Goal: Information Seeking & Learning: Learn about a topic

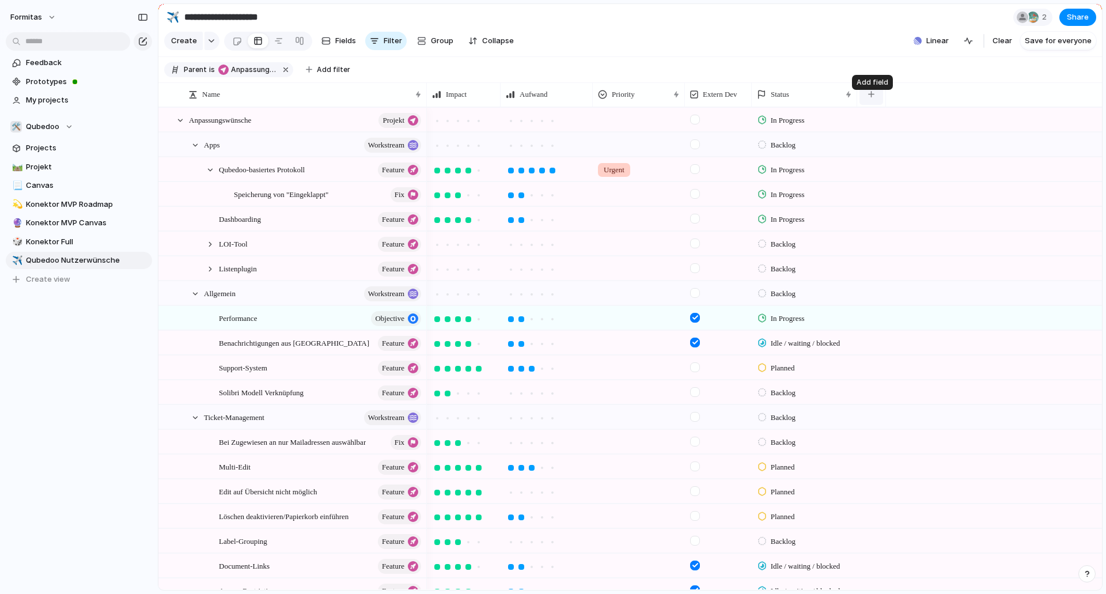
click at [868, 105] on button "button" at bounding box center [872, 94] width 24 height 21
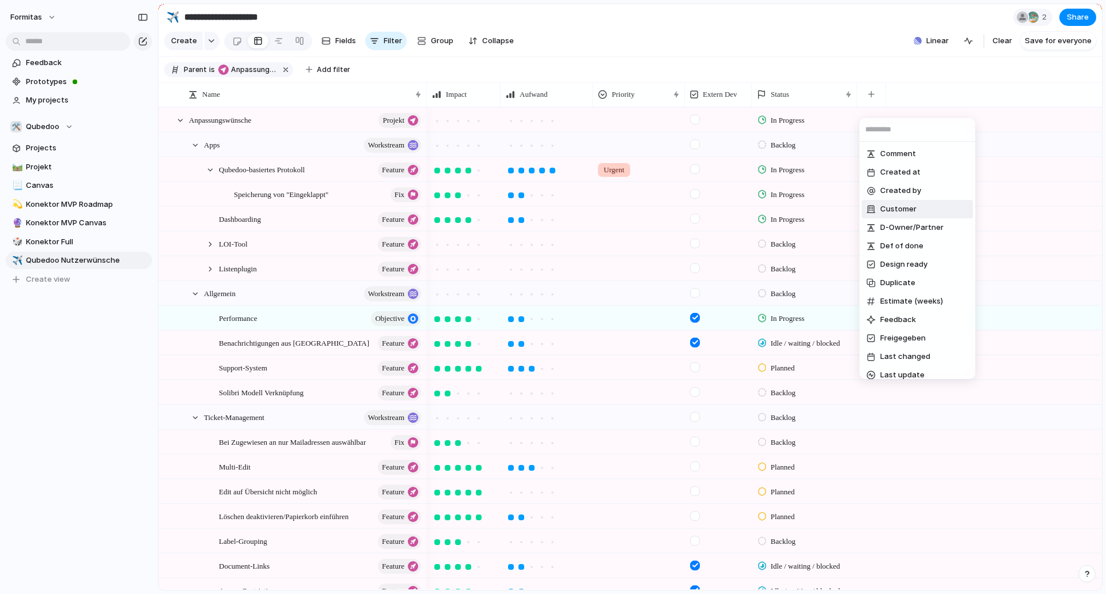
click at [621, 54] on div "Comment Created at Created by Customer D-Owner/Partner Def of done Design ready…" at bounding box center [553, 297] width 1106 height 594
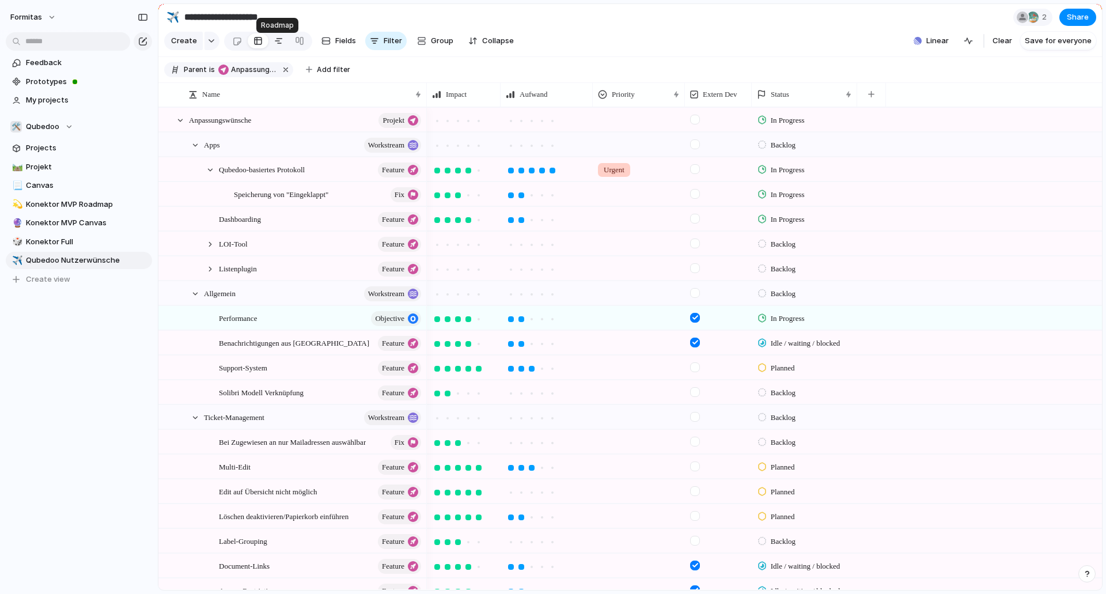
click at [277, 45] on div at bounding box center [278, 41] width 9 height 18
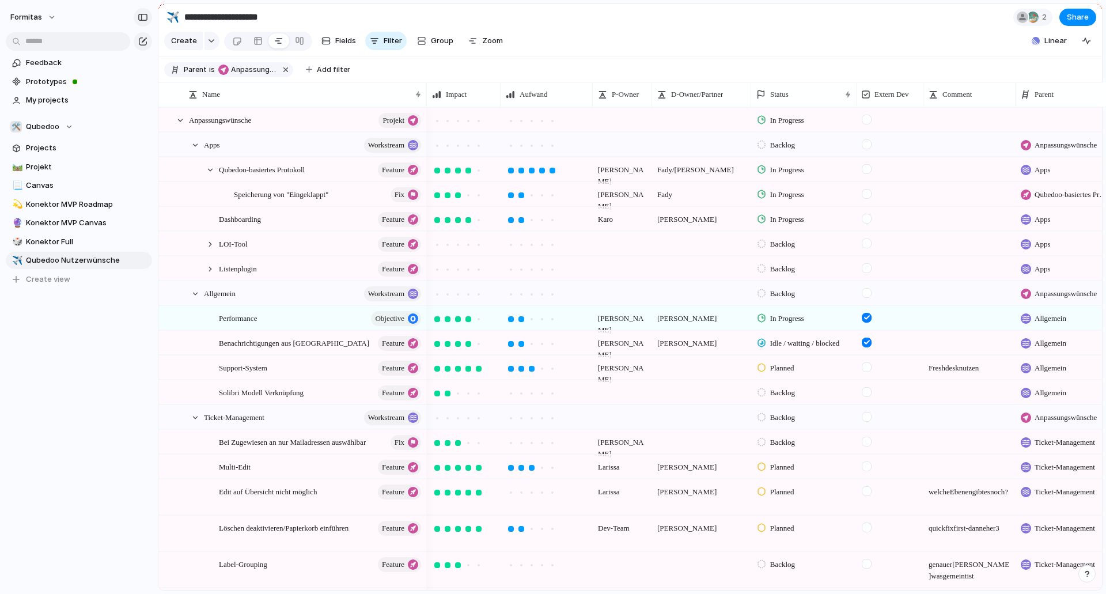
click at [145, 22] on button "button" at bounding box center [143, 17] width 18 height 18
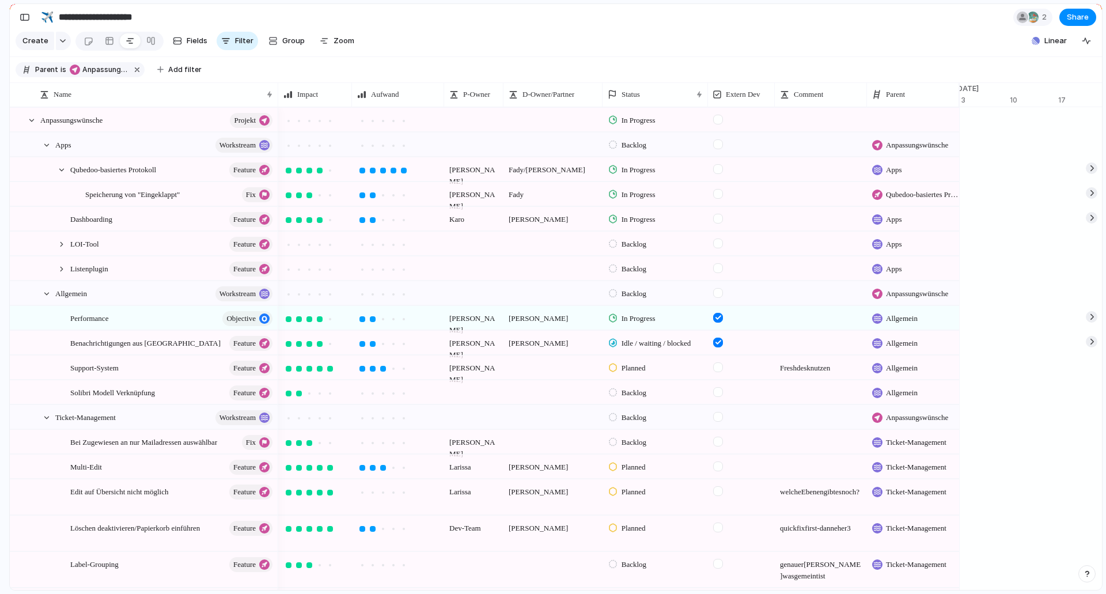
scroll to position [0, 4228]
click at [346, 40] on span "Zoom" at bounding box center [344, 41] width 21 height 12
type input "*"
drag, startPoint x: 351, startPoint y: 66, endPoint x: 323, endPoint y: 82, distance: 32.3
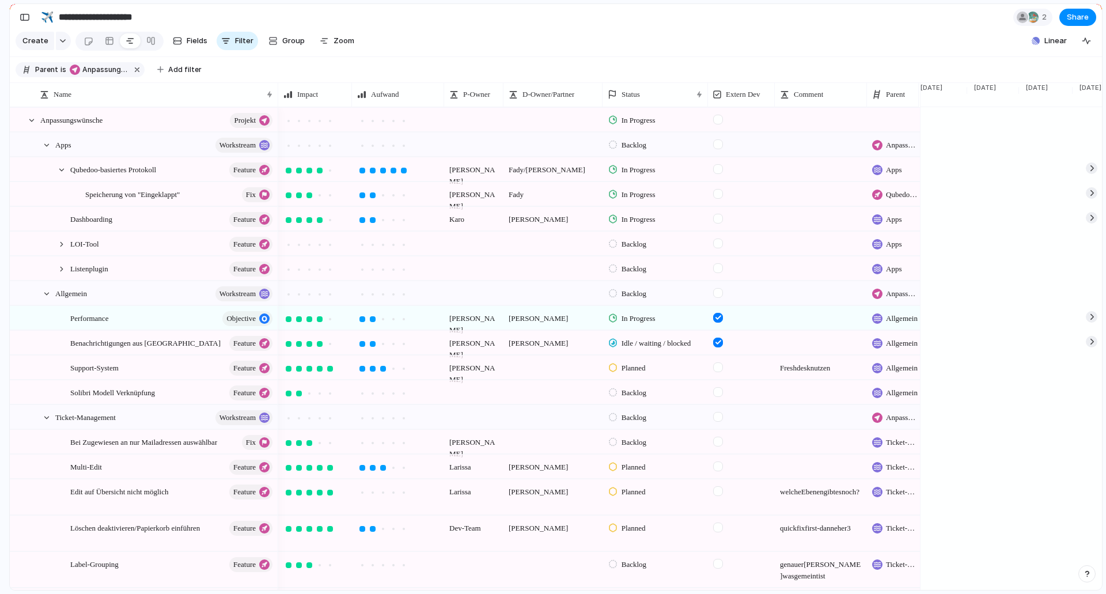
drag, startPoint x: 957, startPoint y: 106, endPoint x: 916, endPoint y: 108, distance: 41.0
click at [916, 107] on div at bounding box center [919, 94] width 6 height 24
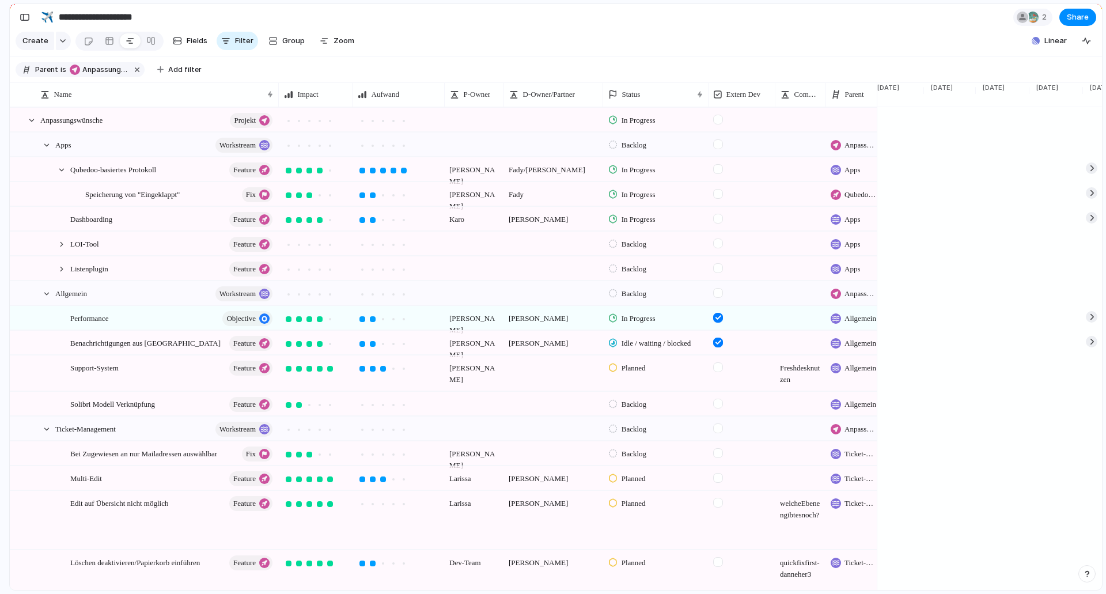
drag, startPoint x: 867, startPoint y: 110, endPoint x: 810, endPoint y: 116, distance: 57.4
click at [1090, 174] on div at bounding box center [1092, 169] width 12 height 12
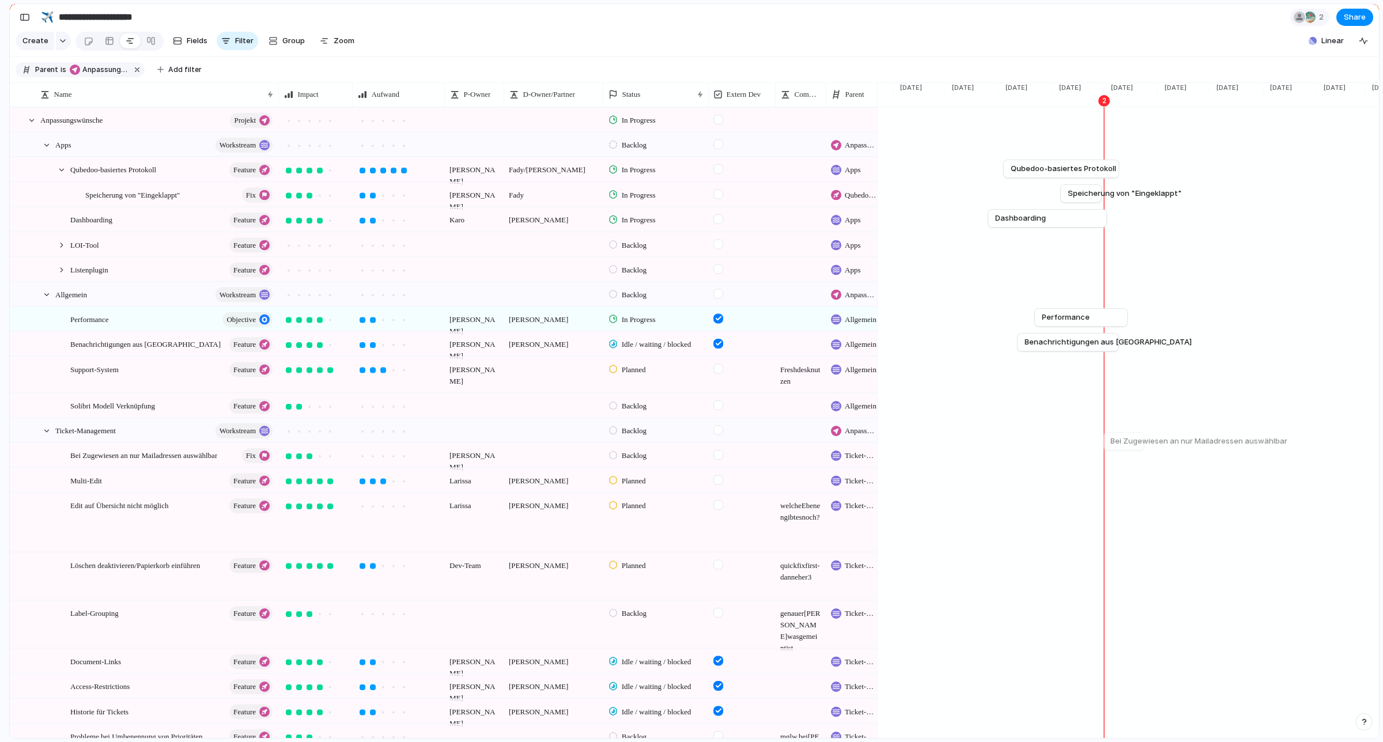
scroll to position [0, 1668]
click at [641, 99] on span "Status" at bounding box center [631, 95] width 18 height 12
click at [182, 70] on div "Parent is Anpassungswünsche Add filter" at bounding box center [112, 69] width 193 height 21
click at [182, 70] on button "Add filter" at bounding box center [179, 70] width 58 height 16
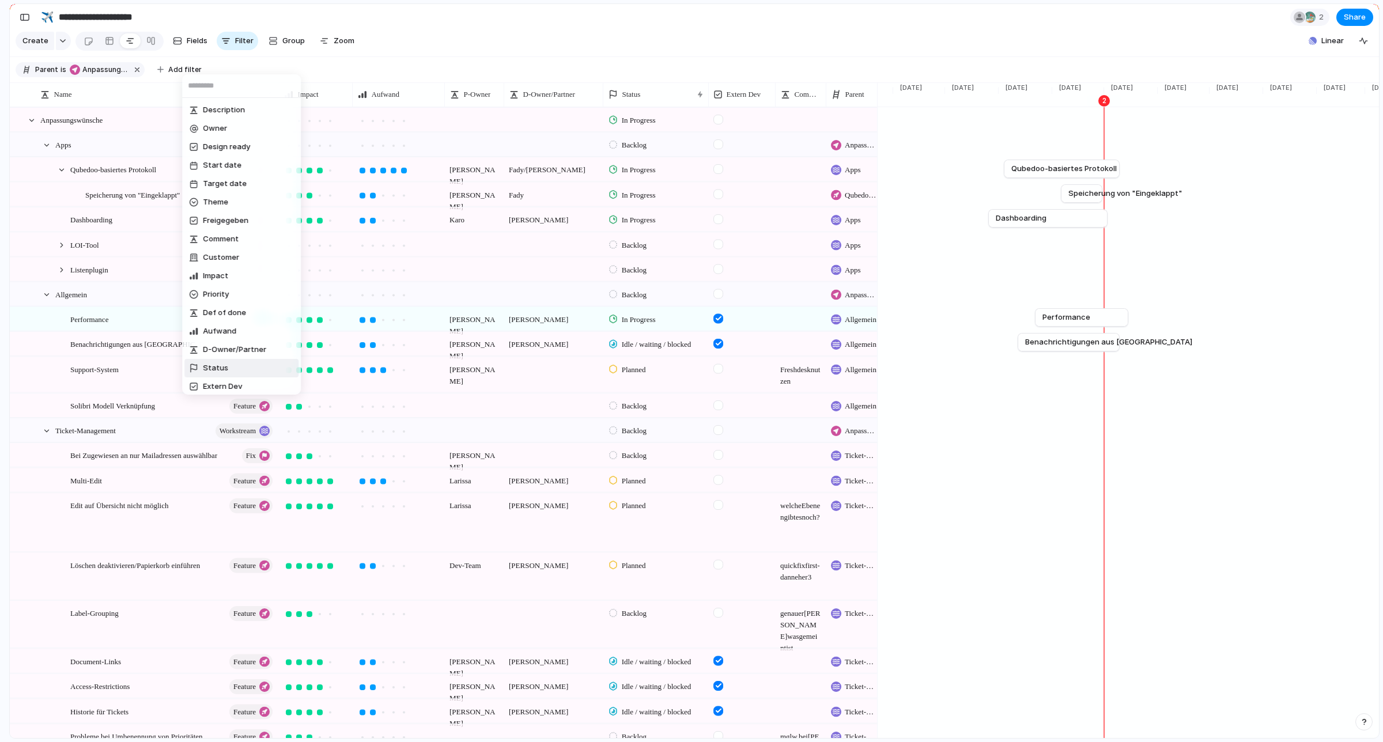
click at [229, 366] on li "Status" at bounding box center [241, 368] width 114 height 18
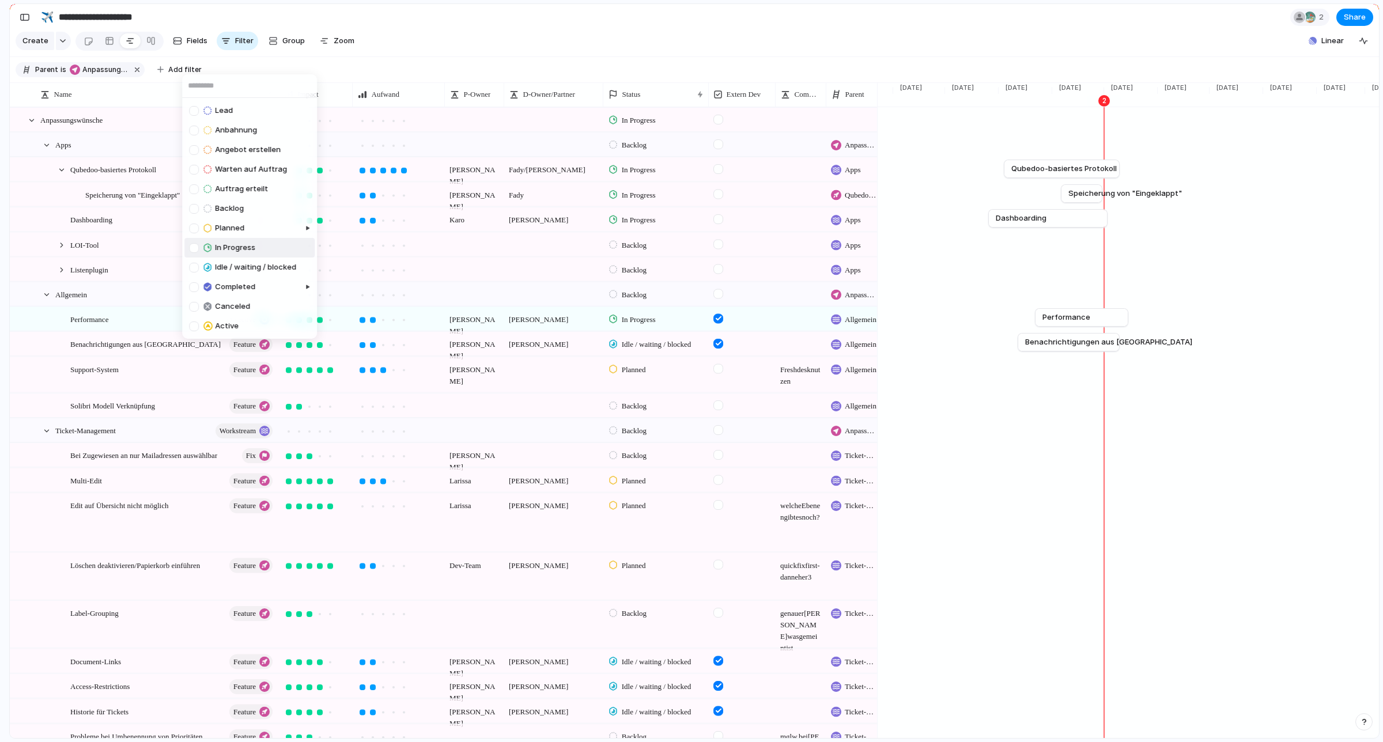
click at [232, 242] on span "In Progress" at bounding box center [235, 248] width 40 height 12
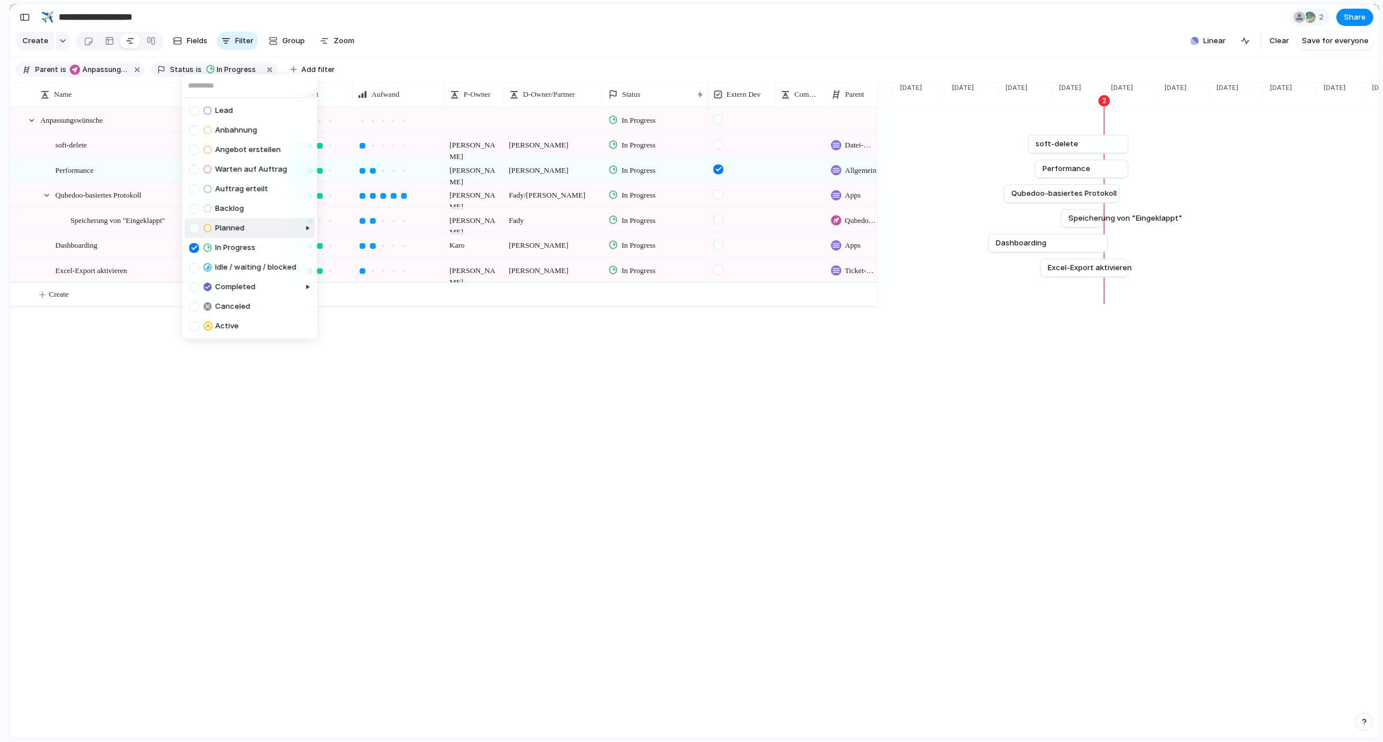
click at [251, 232] on li "Planned" at bounding box center [249, 228] width 130 height 20
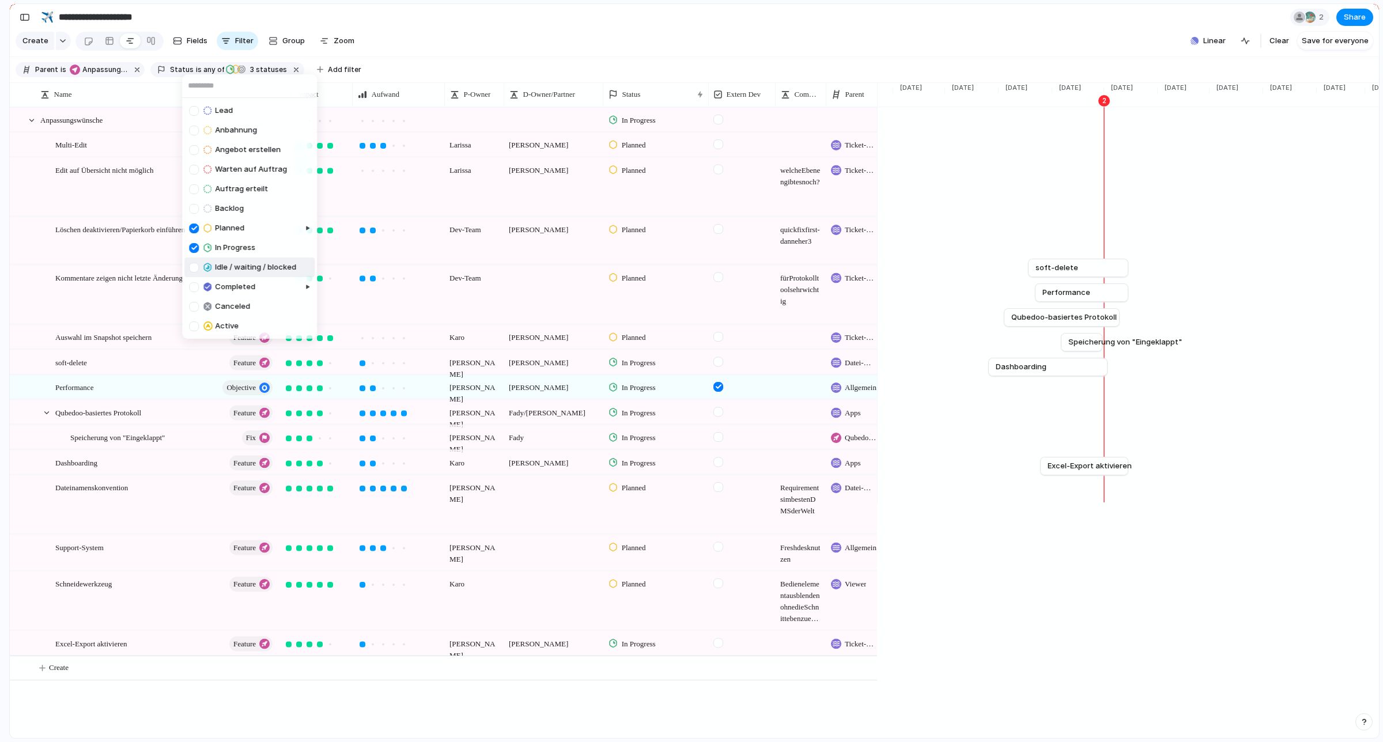
click at [251, 271] on span "Idle / waiting / blocked" at bounding box center [255, 268] width 81 height 12
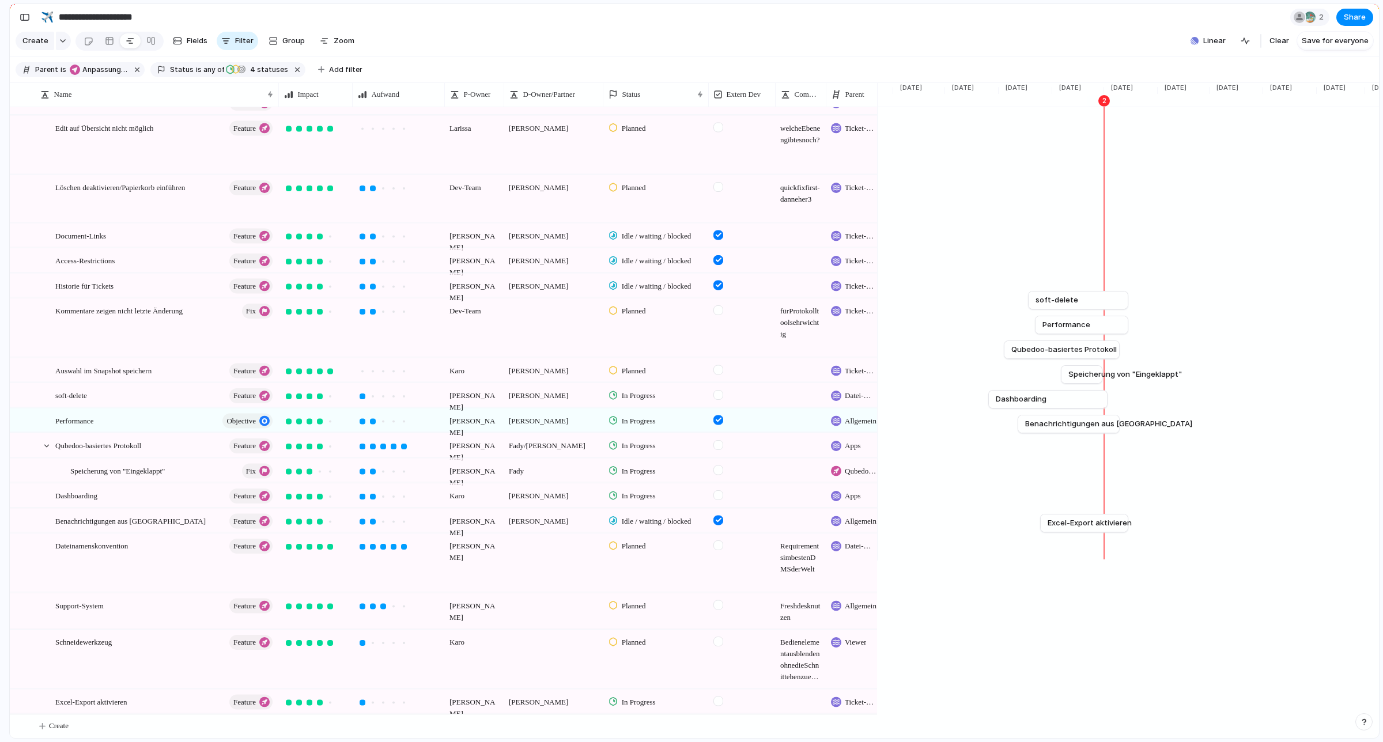
scroll to position [0, 0]
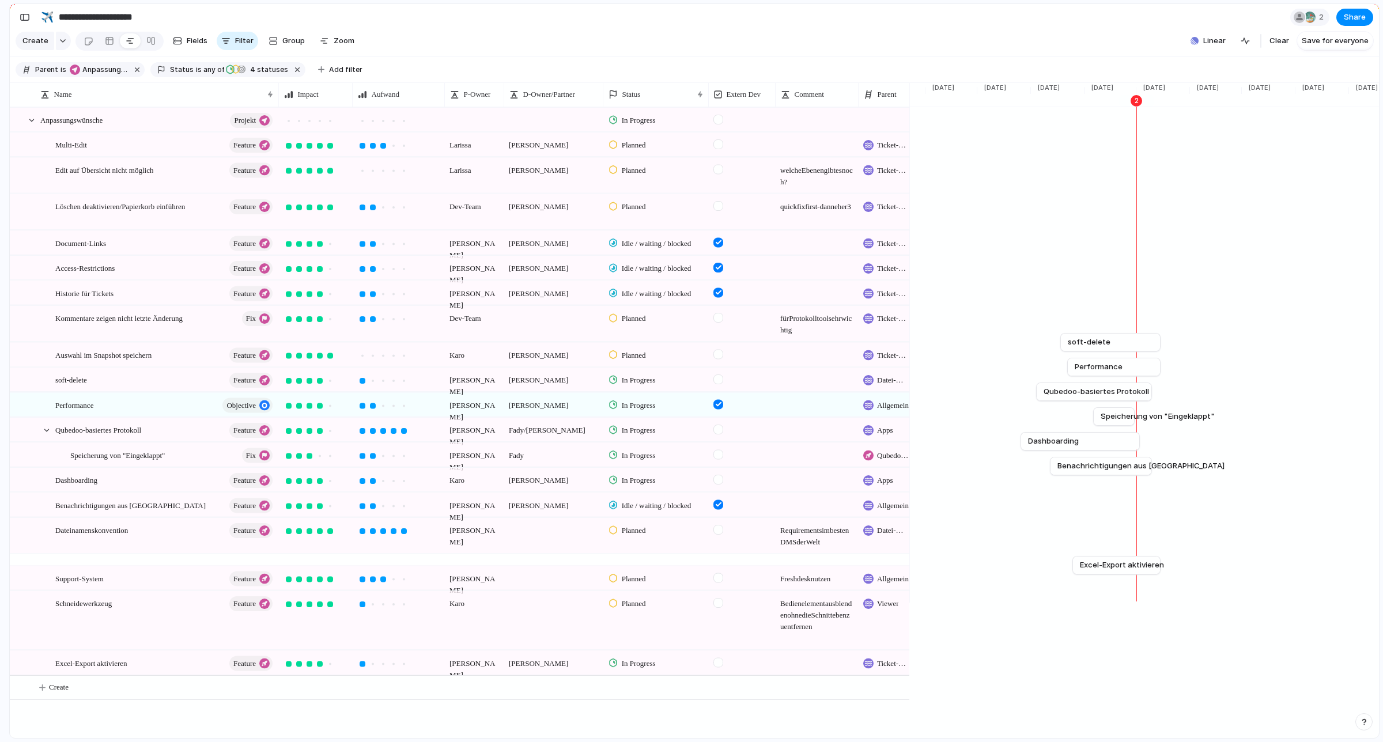
drag, startPoint x: 824, startPoint y: 102, endPoint x: 857, endPoint y: 101, distance: 32.9
click at [857, 101] on div at bounding box center [858, 94] width 6 height 24
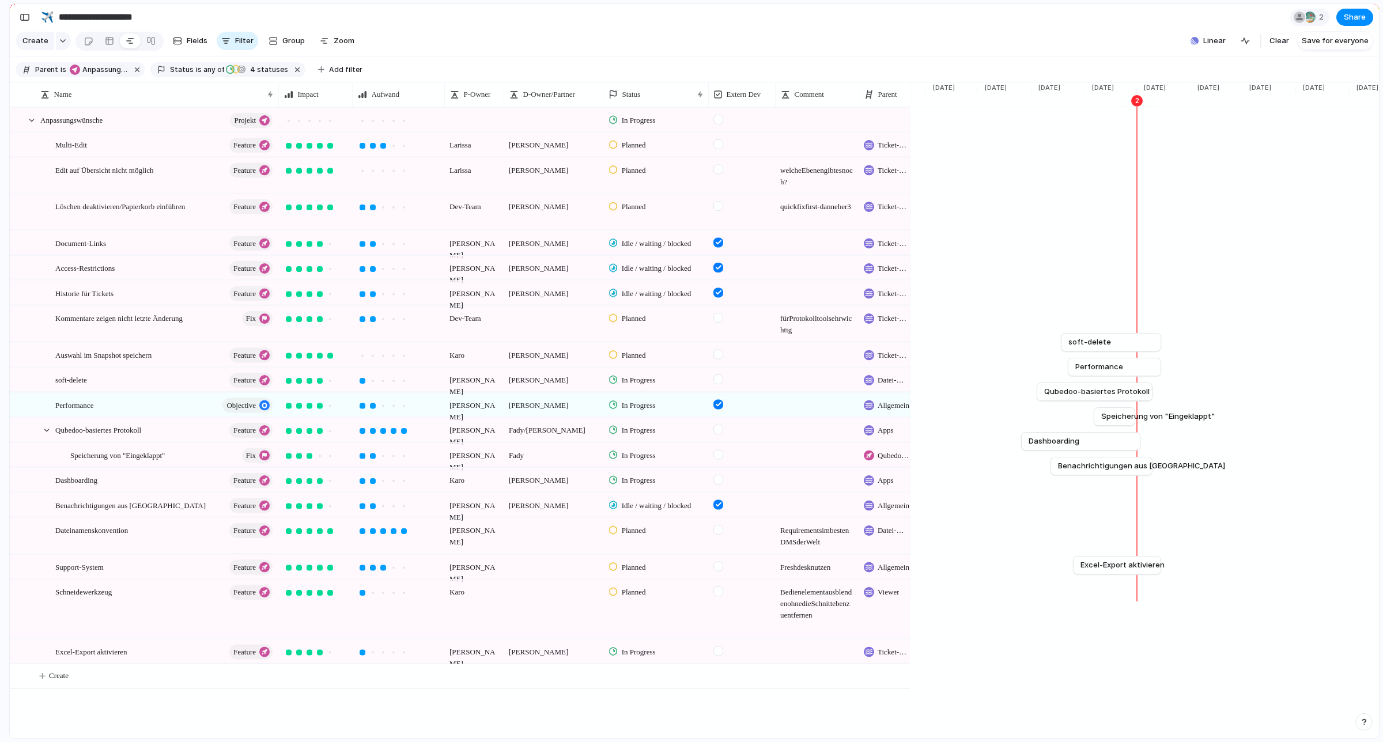
click at [628, 32] on section "Create Fields Filter Group Zoom Linear Clear Save for everyone" at bounding box center [694, 43] width 1369 height 28
click at [1082, 346] on span "soft-delete" at bounding box center [1089, 343] width 43 height 12
drag, startPoint x: 906, startPoint y: 101, endPoint x: 911, endPoint y: 108, distance: 8.6
click at [919, 107] on div at bounding box center [922, 94] width 6 height 24
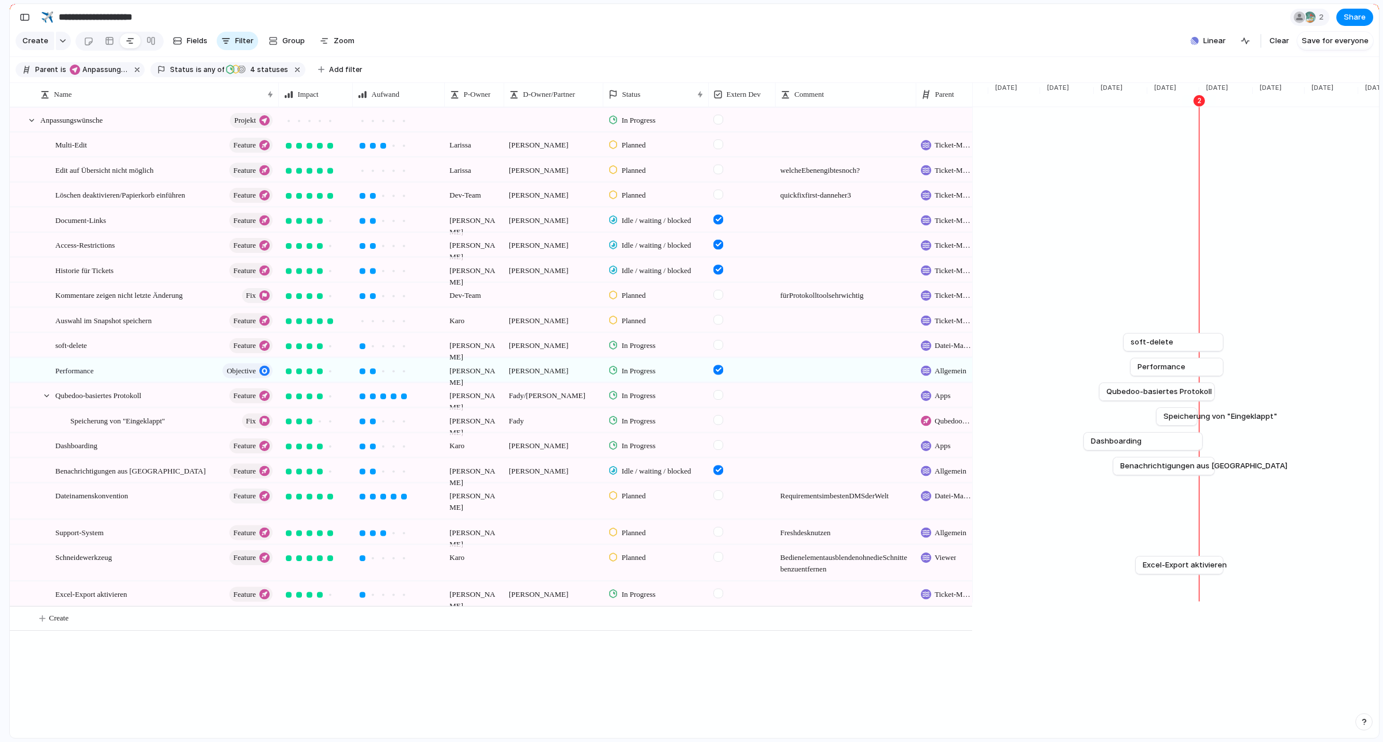
drag, startPoint x: 855, startPoint y: 101, endPoint x: 912, endPoint y: 100, distance: 57.1
click at [913, 100] on div at bounding box center [916, 94] width 6 height 24
click at [102, 358] on div "soft-delete Feature" at bounding box center [164, 346] width 219 height 24
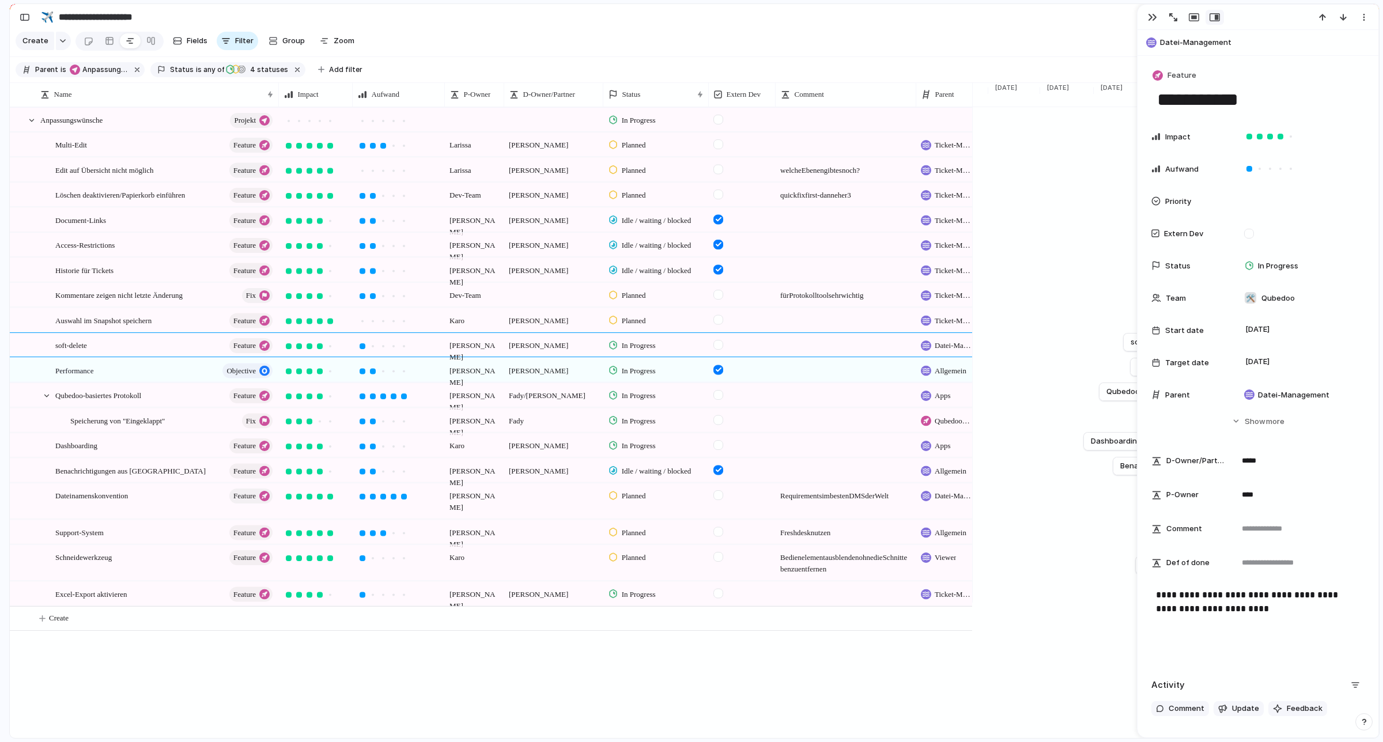
click at [445, 65] on section "Parent is Anpassungswünsche Status is any of In Progress Planned Planned Idle /…" at bounding box center [694, 70] width 1369 height 26
